Goal: Information Seeking & Learning: Learn about a topic

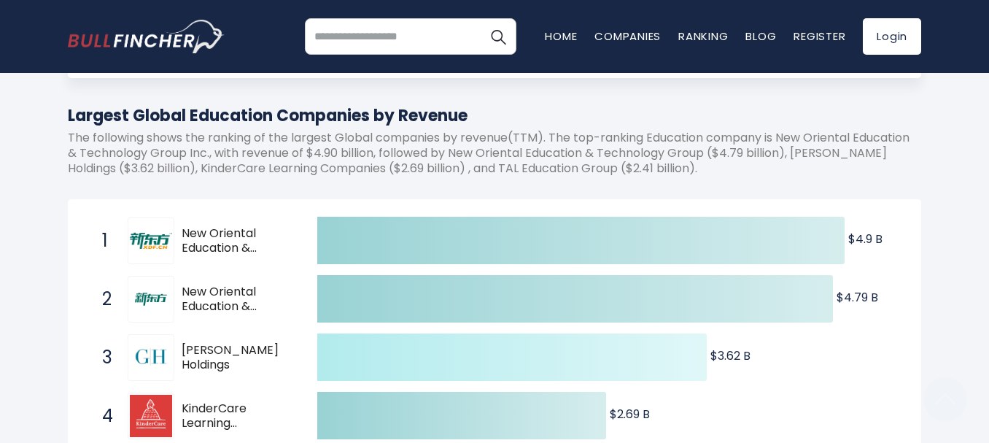
scroll to position [292, 0]
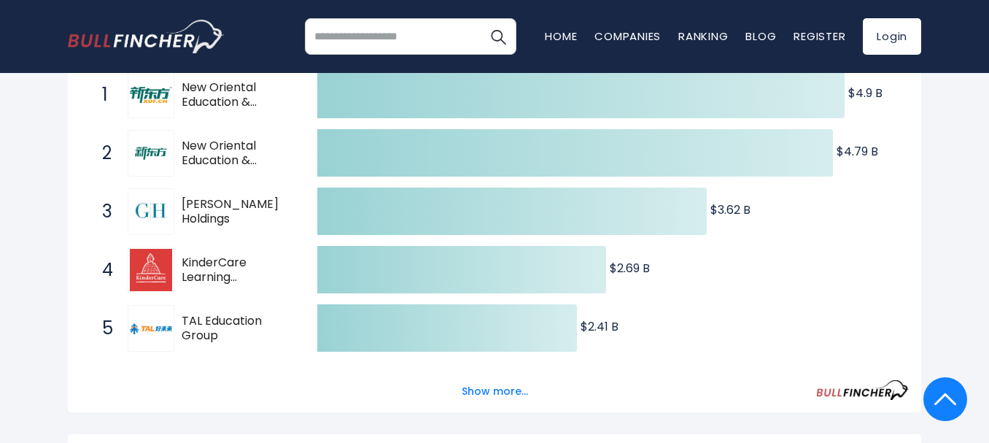
click at [238, 210] on span "Graham Holdings" at bounding box center [237, 212] width 110 height 31
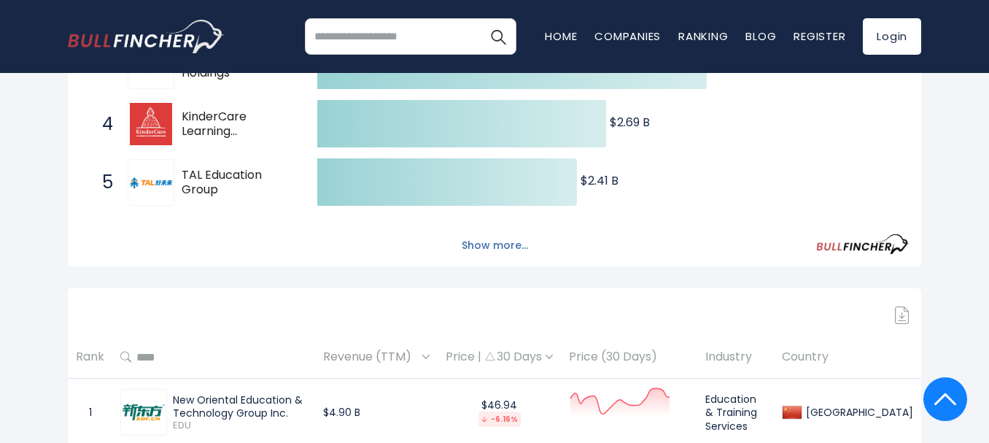
click at [522, 240] on button "Show more..." at bounding box center [495, 245] width 84 height 24
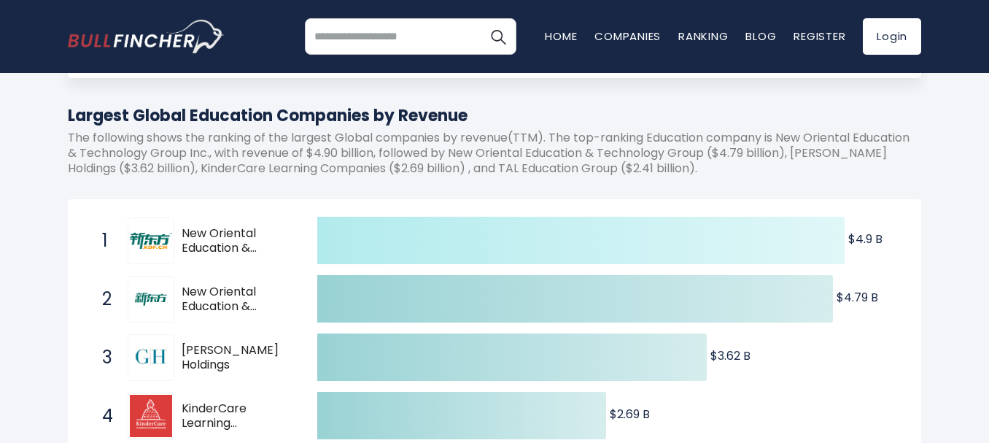
scroll to position [0, 0]
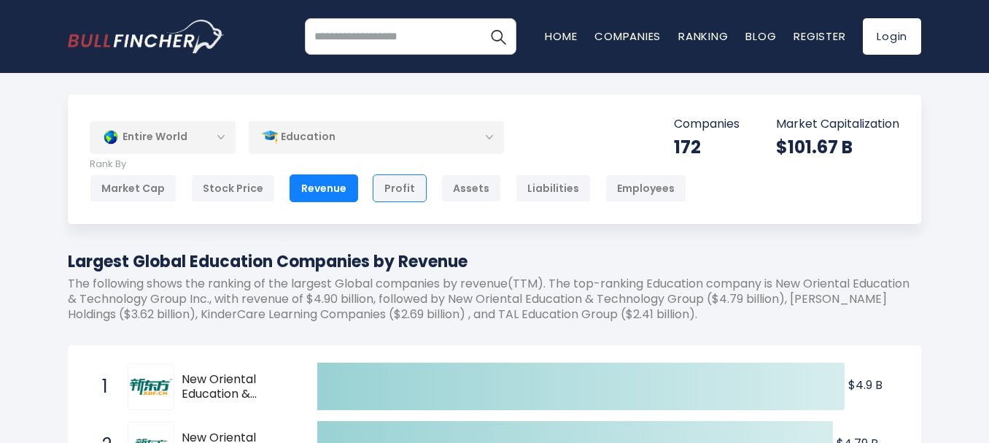
click at [395, 187] on div "Profit" at bounding box center [400, 188] width 54 height 28
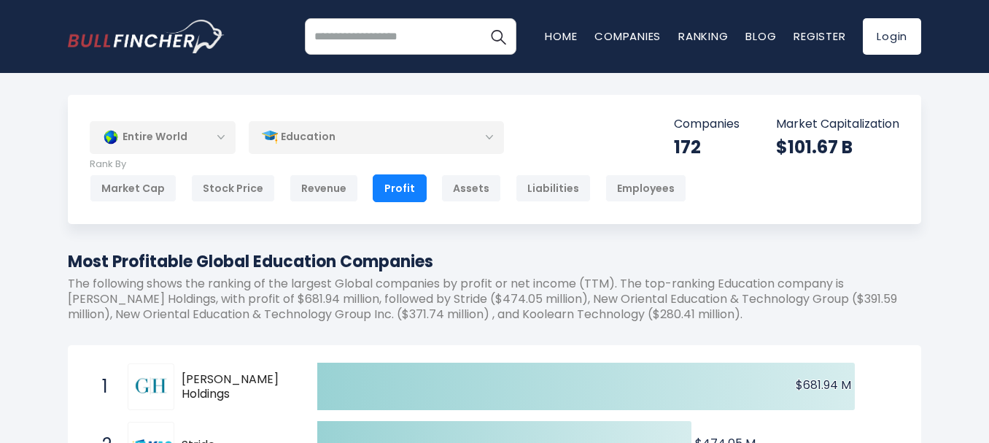
click at [276, 138] on img at bounding box center [270, 137] width 16 height 16
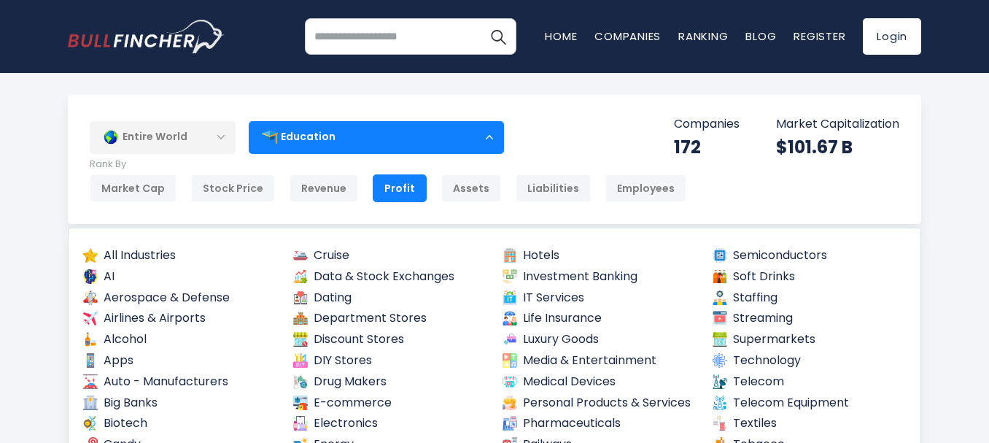
scroll to position [219, 0]
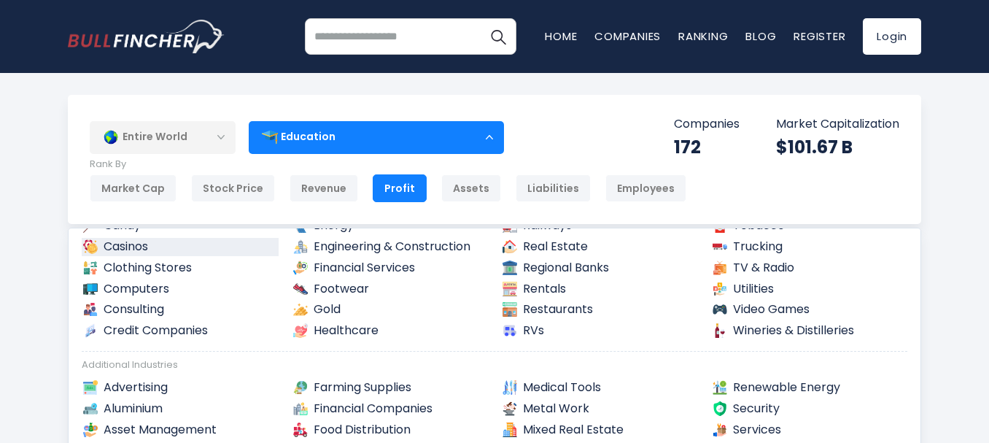
click at [109, 249] on link "Casinos" at bounding box center [180, 247] width 197 height 18
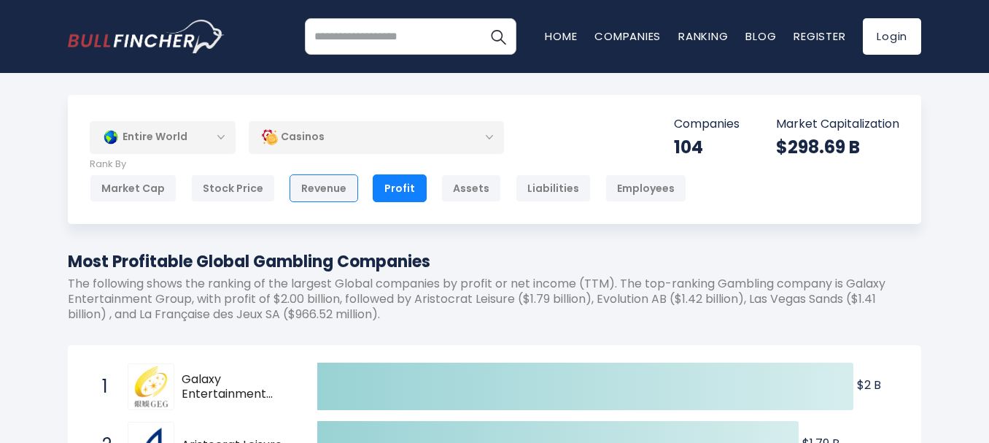
click at [330, 185] on div "Revenue" at bounding box center [324, 188] width 69 height 28
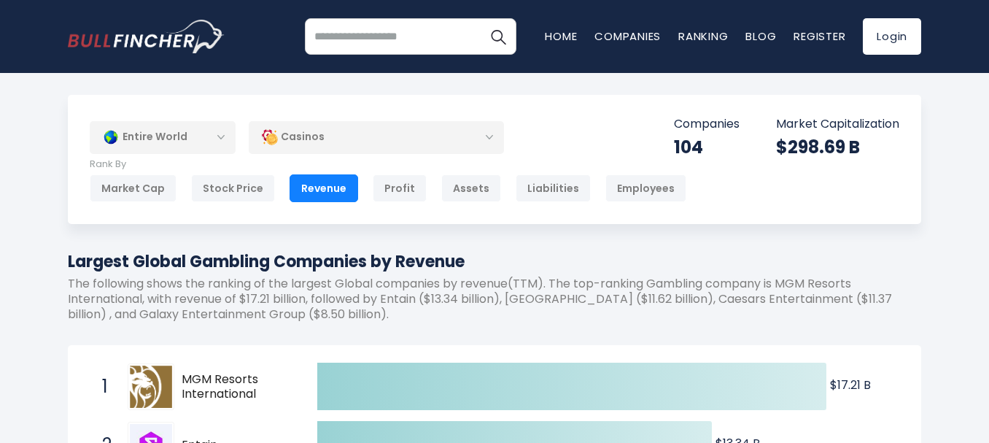
click at [609, 174] on div "Employees" at bounding box center [645, 188] width 81 height 28
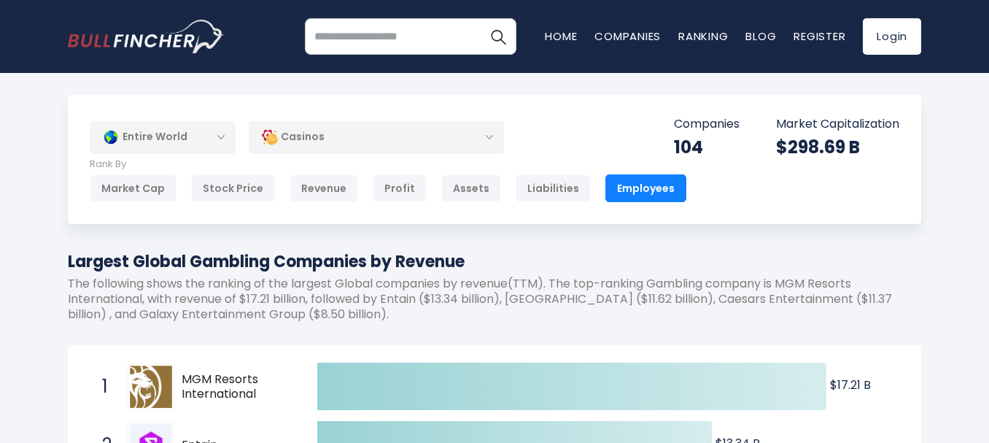
click at [613, 184] on div "Employees" at bounding box center [645, 188] width 81 height 28
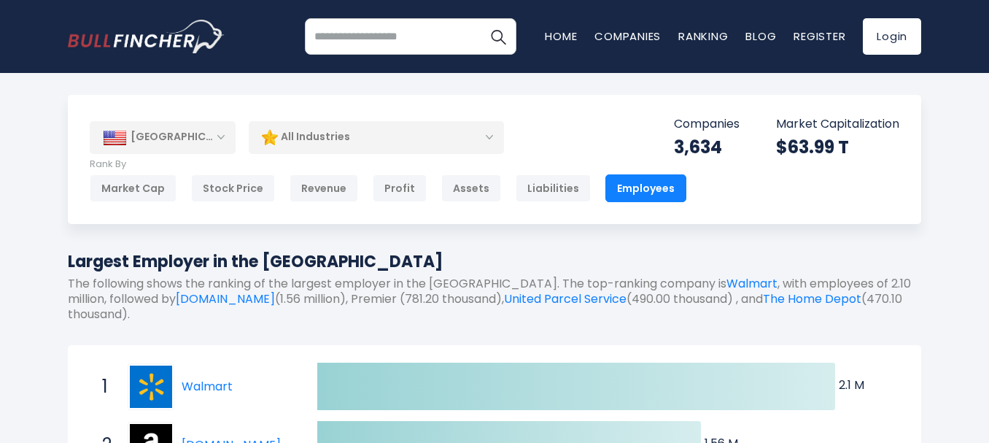
click at [227, 147] on div "[GEOGRAPHIC_DATA]" at bounding box center [163, 137] width 146 height 32
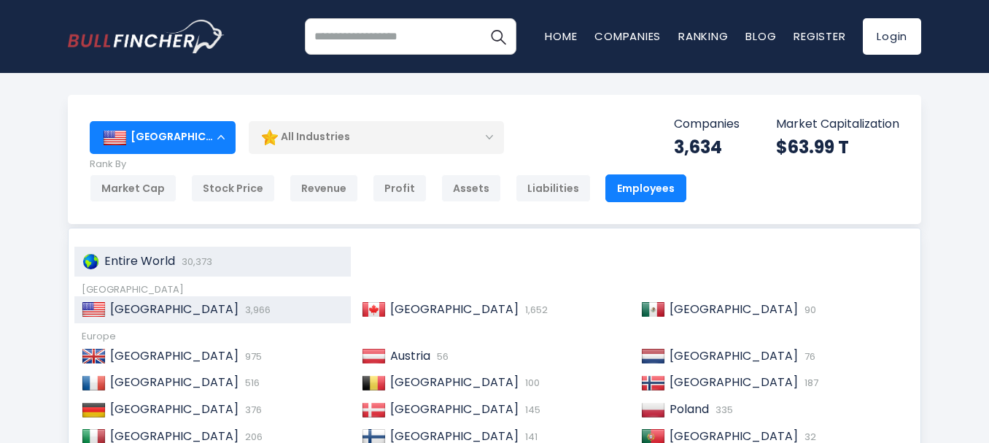
click at [147, 253] on span "Entire World" at bounding box center [139, 260] width 71 height 17
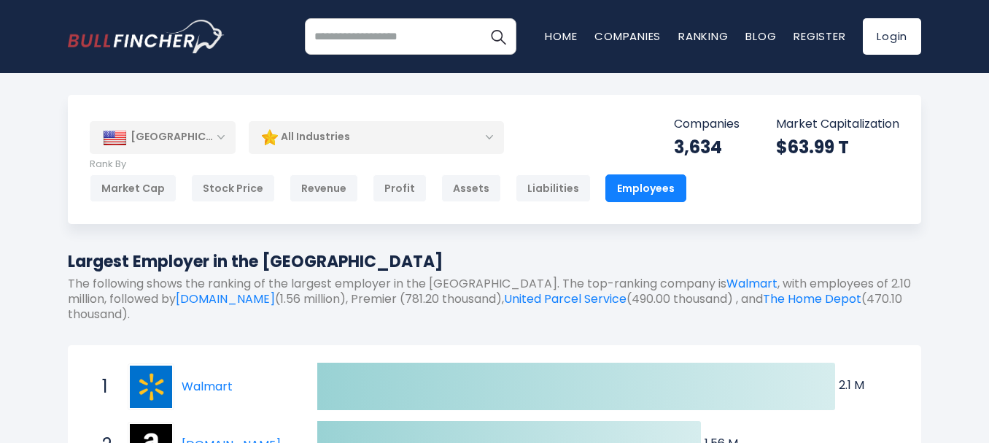
click at [145, 128] on div "[GEOGRAPHIC_DATA]" at bounding box center [163, 137] width 146 height 32
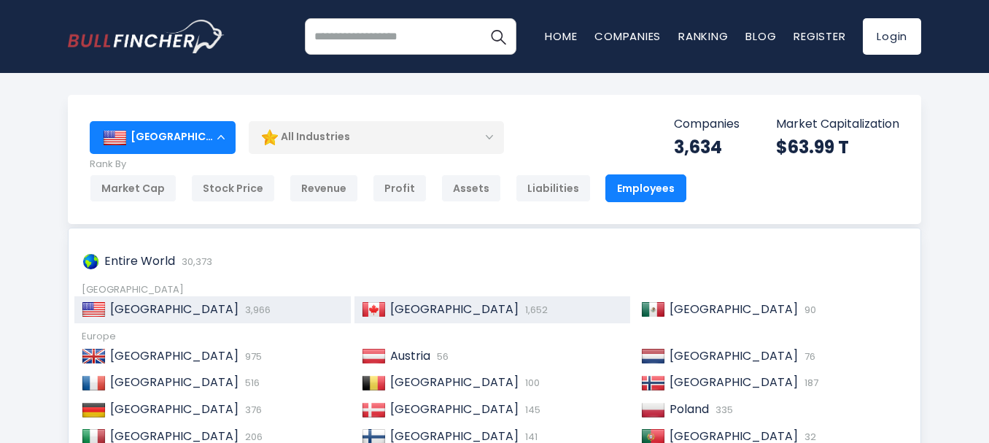
click at [427, 312] on span "[GEOGRAPHIC_DATA]" at bounding box center [454, 308] width 128 height 17
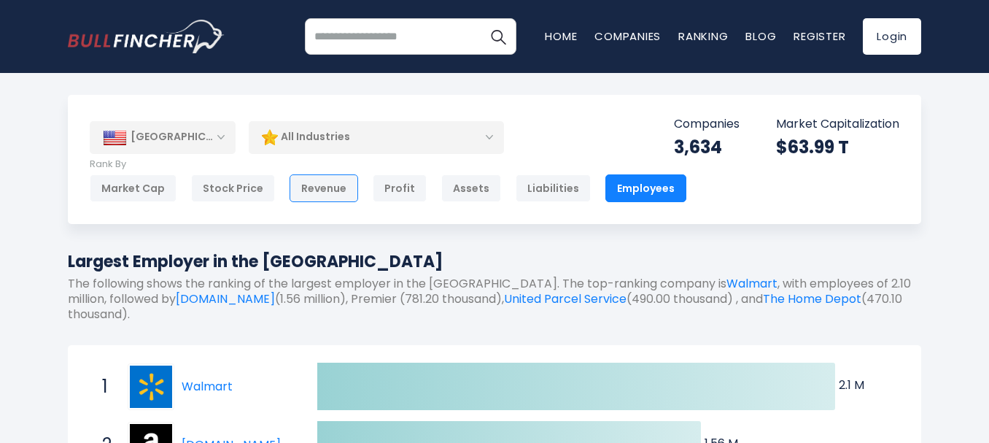
click at [341, 187] on div "Revenue" at bounding box center [324, 188] width 69 height 28
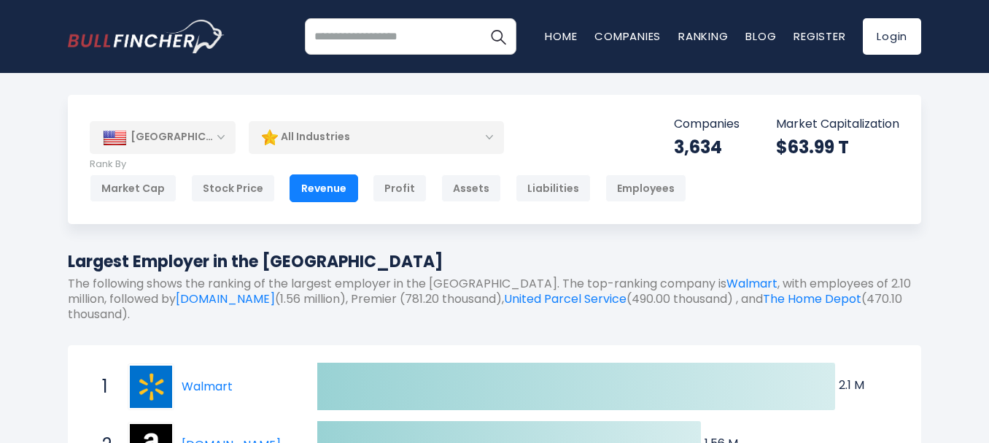
click at [162, 152] on div "[GEOGRAPHIC_DATA]" at bounding box center [163, 137] width 146 height 32
click at [161, 141] on div "[GEOGRAPHIC_DATA]" at bounding box center [163, 137] width 146 height 32
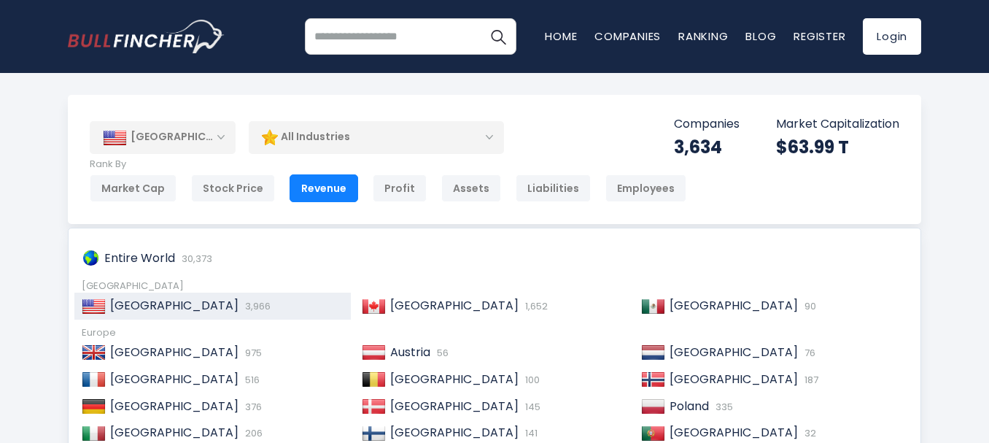
scroll to position [365, 0]
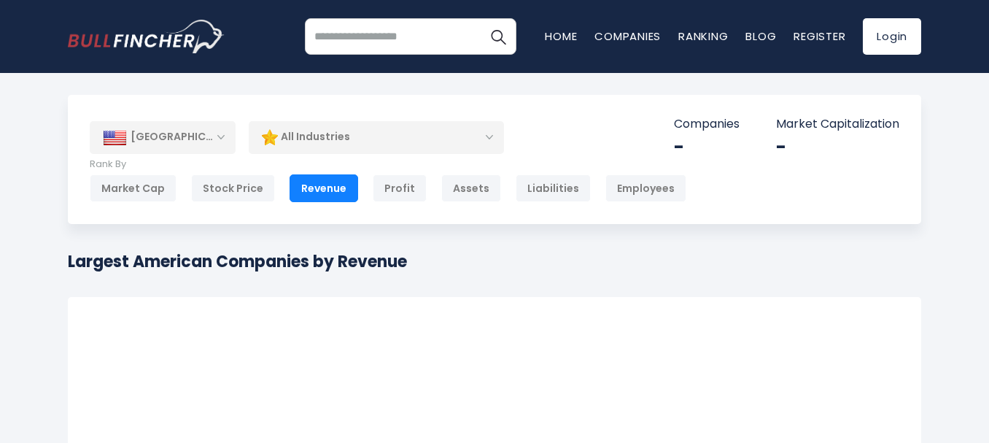
click at [174, 139] on div "[GEOGRAPHIC_DATA]" at bounding box center [163, 137] width 146 height 32
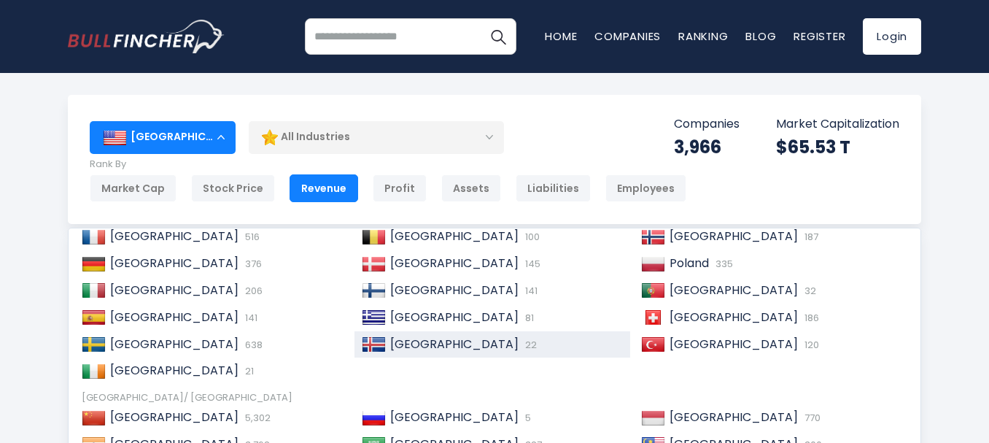
scroll to position [219, 0]
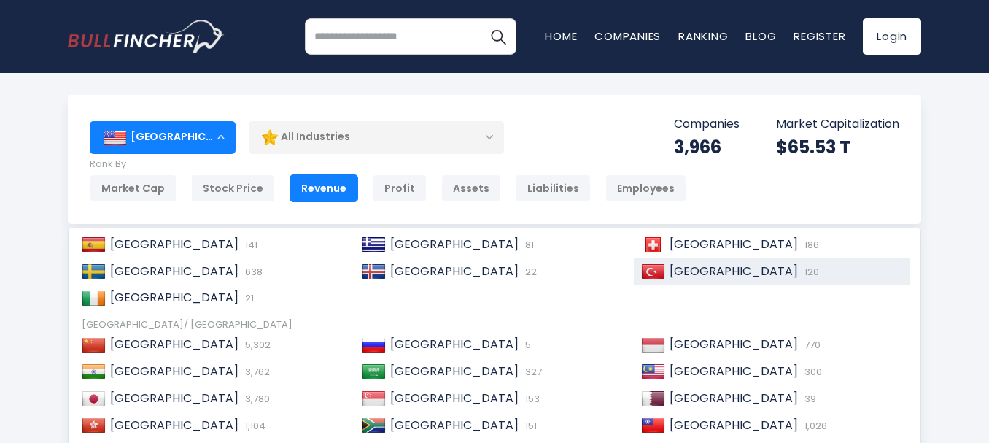
click at [801, 276] on span "120" at bounding box center [810, 272] width 18 height 14
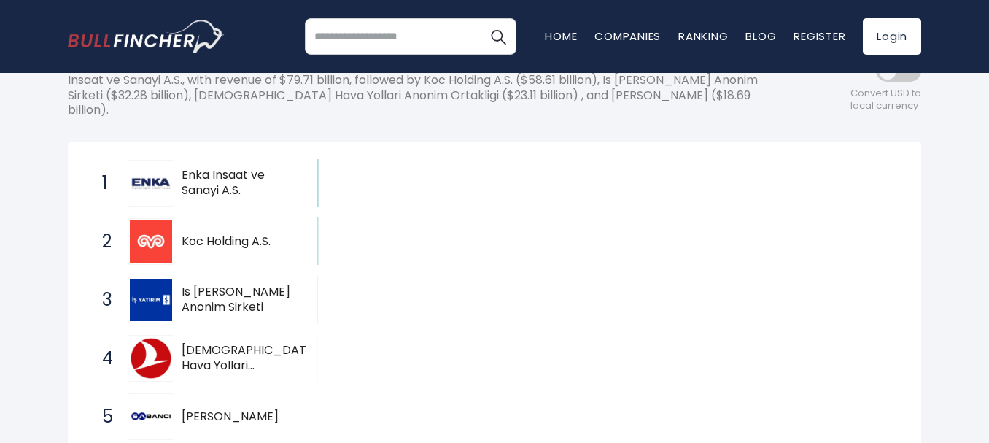
scroll to position [73, 0]
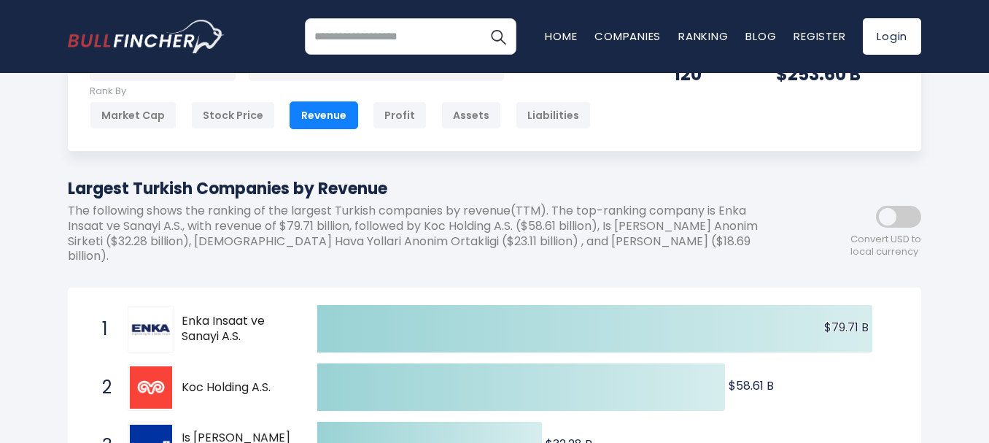
click at [917, 206] on span at bounding box center [898, 217] width 45 height 22
click at [904, 208] on span at bounding box center [898, 217] width 45 height 22
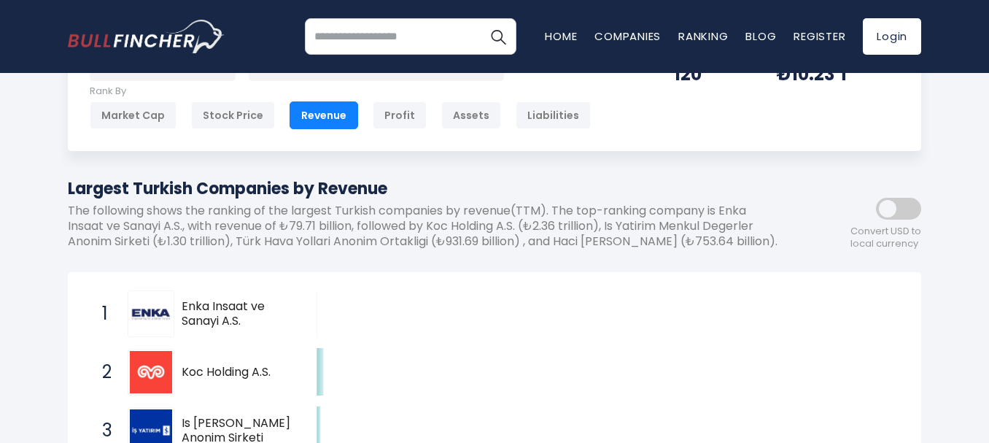
click at [904, 208] on span at bounding box center [898, 209] width 45 height 22
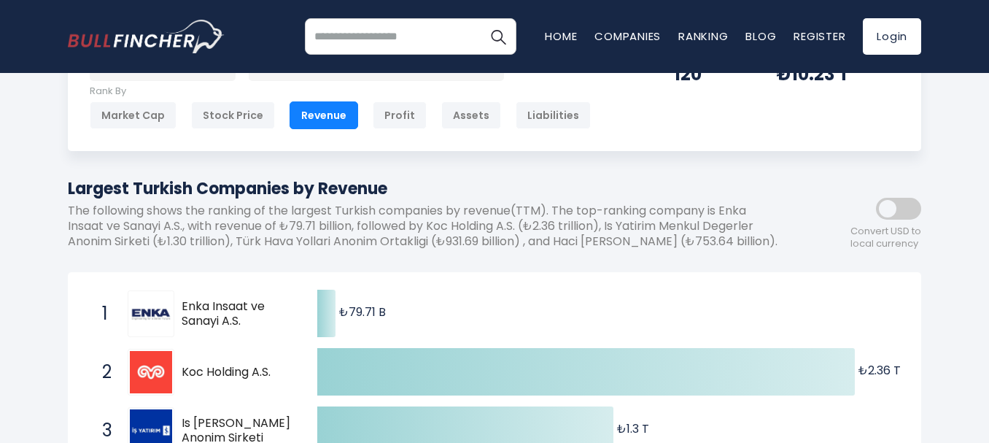
click at [904, 208] on span at bounding box center [898, 209] width 45 height 22
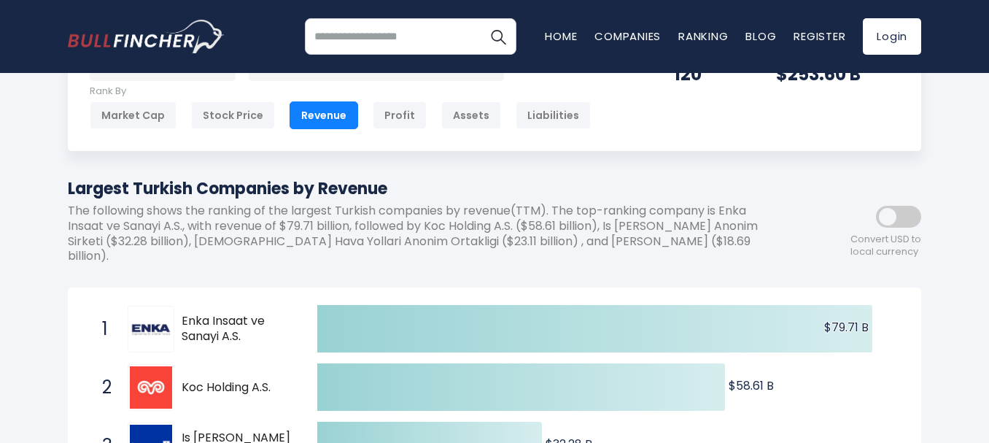
drag, startPoint x: 267, startPoint y: 323, endPoint x: 328, endPoint y: 253, distance: 93.0
click at [915, 210] on span at bounding box center [898, 217] width 45 height 22
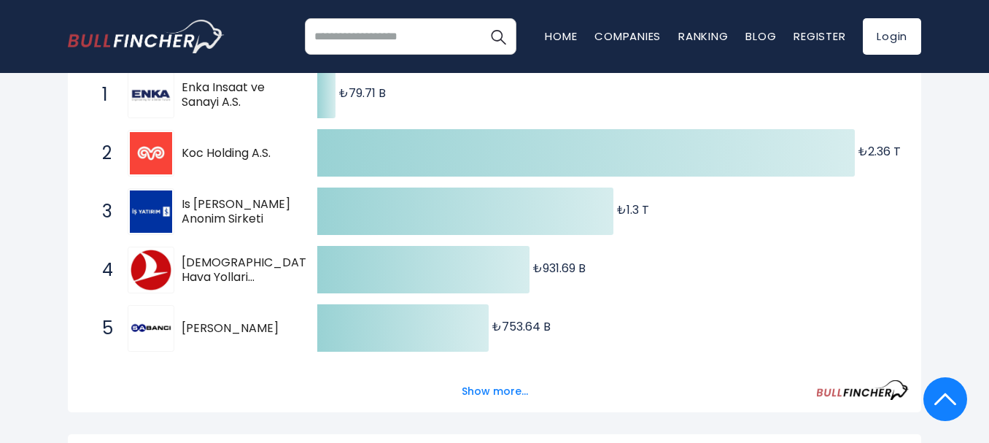
scroll to position [0, 0]
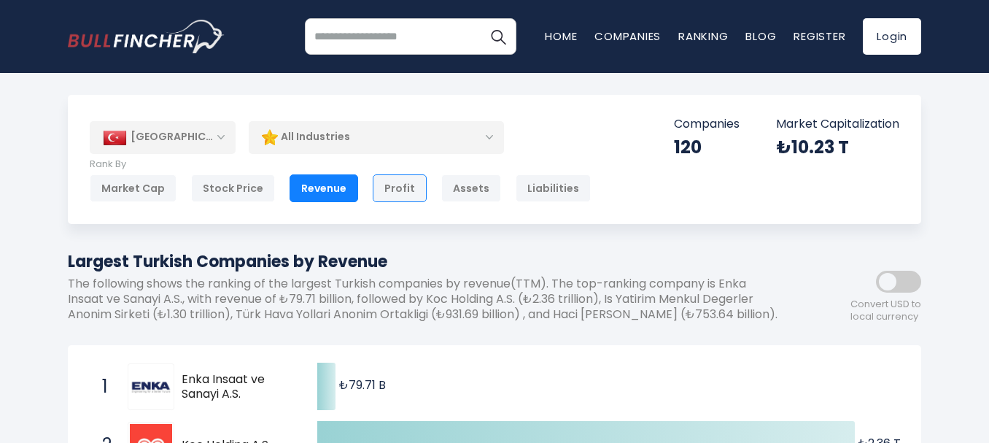
click at [392, 185] on div "Profit" at bounding box center [400, 188] width 54 height 28
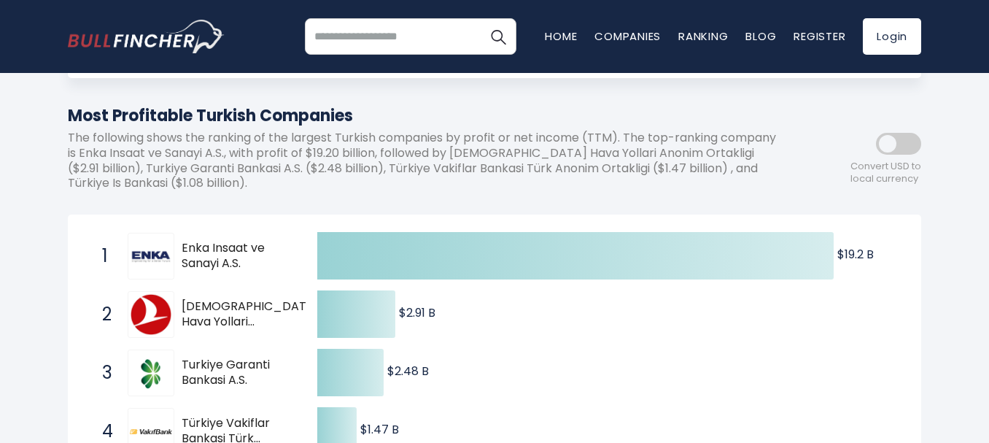
scroll to position [438, 0]
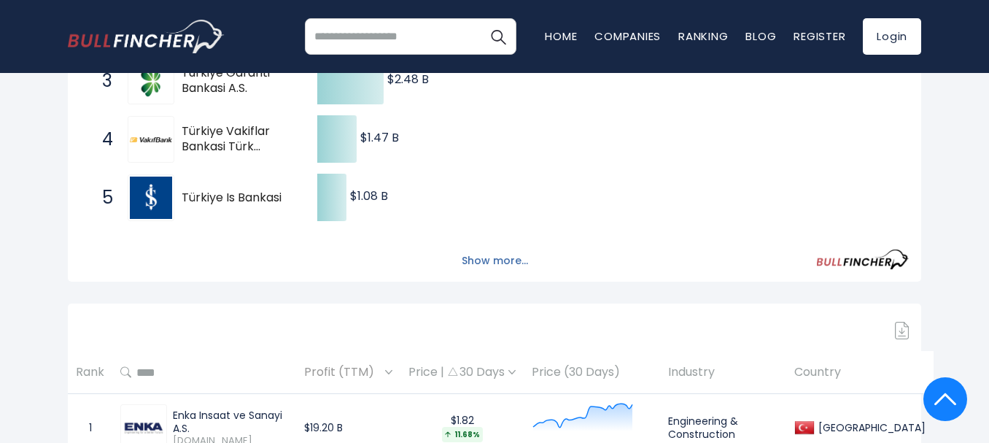
click at [483, 260] on button "Show more..." at bounding box center [495, 261] width 84 height 24
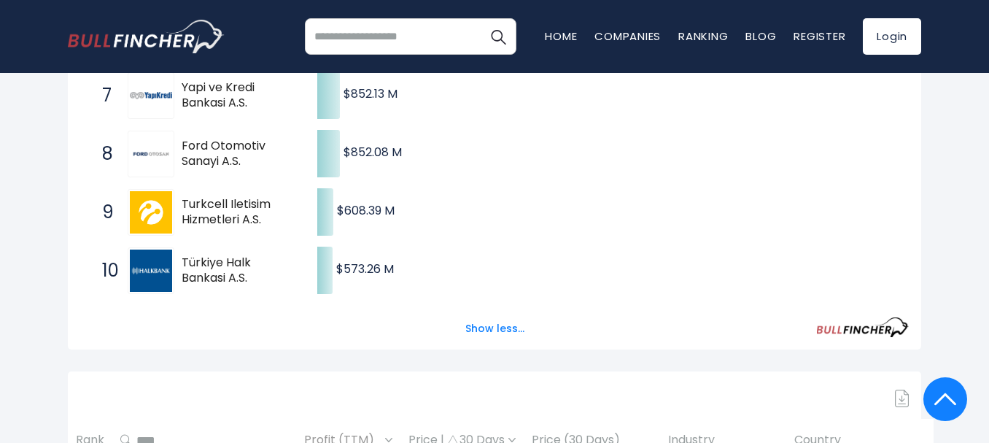
scroll to position [948, 0]
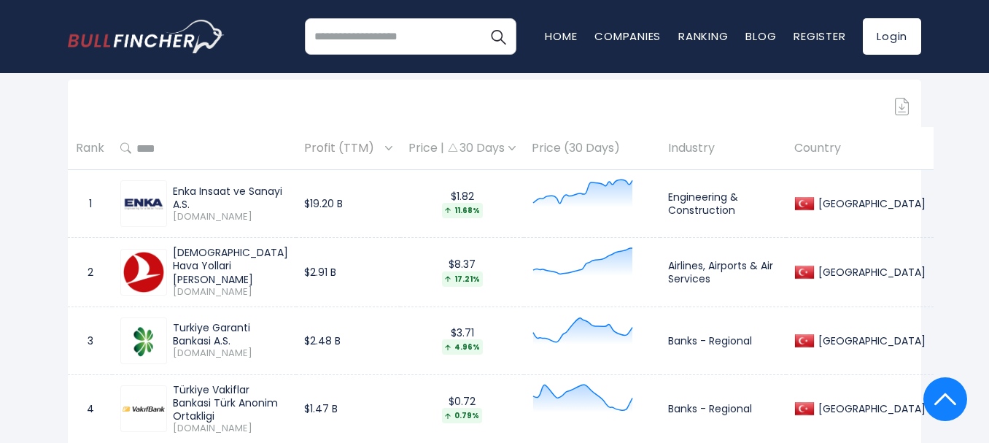
click at [352, 206] on td "$19.20 B" at bounding box center [348, 204] width 104 height 68
click at [257, 201] on div "Enka Insaat ve Sanayi A.S." at bounding box center [230, 198] width 115 height 26
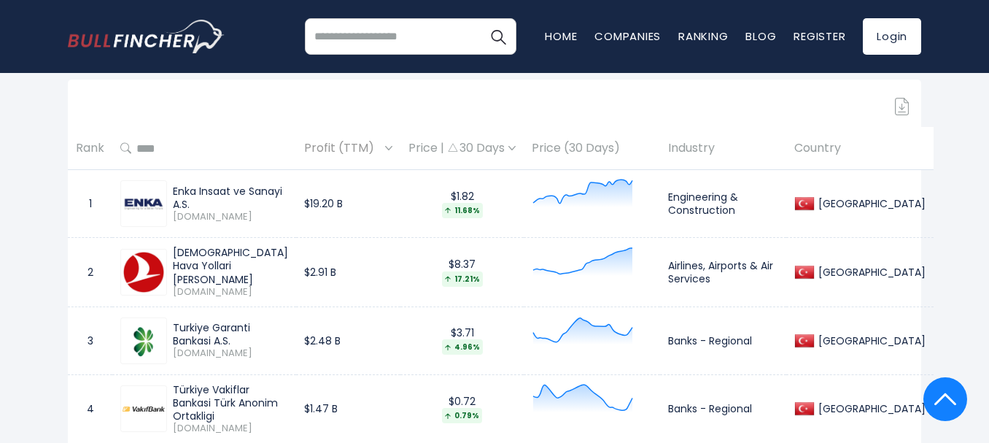
click at [257, 201] on div "Enka Insaat ve Sanayi A.S." at bounding box center [230, 198] width 115 height 26
